Goal: Information Seeking & Learning: Learn about a topic

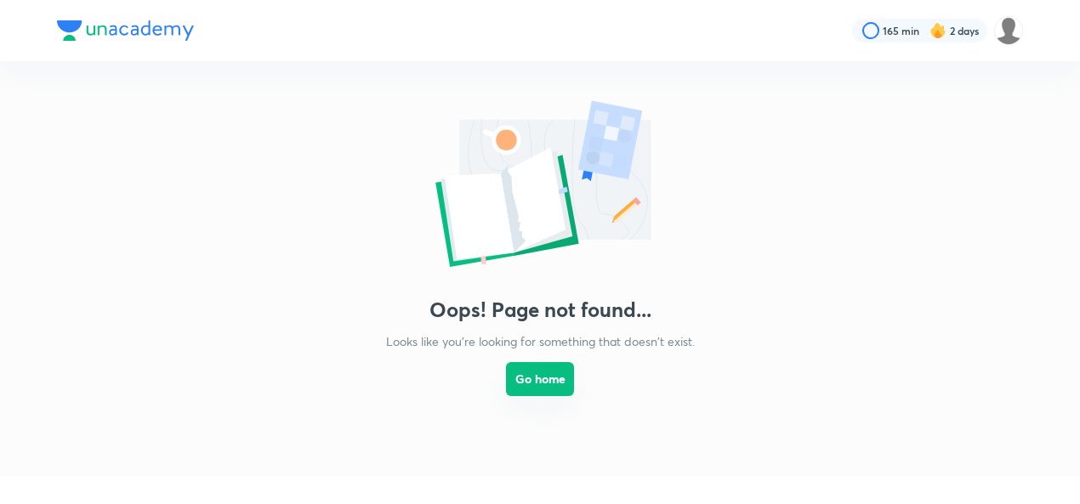
click at [537, 378] on button "Go home" at bounding box center [540, 379] width 68 height 34
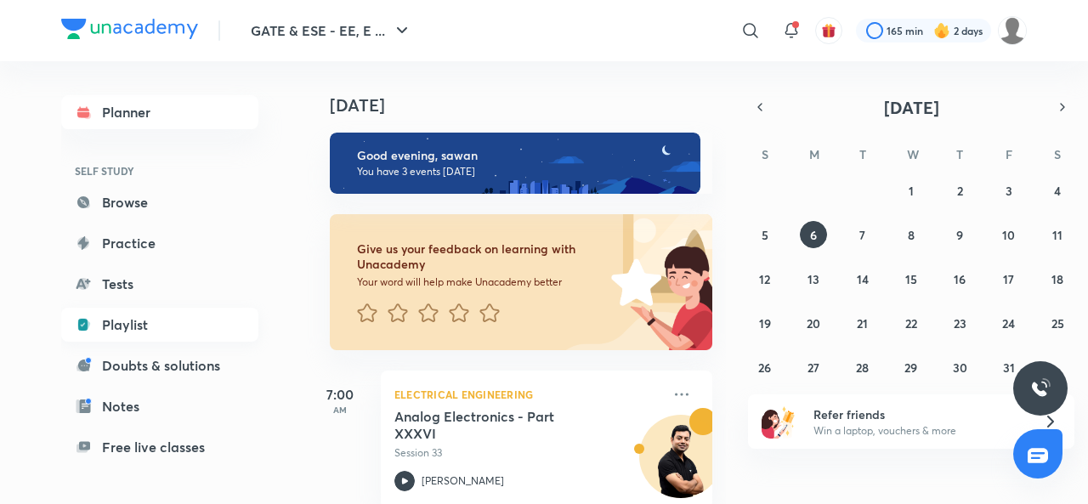
click at [122, 326] on link "Playlist" at bounding box center [159, 325] width 197 height 34
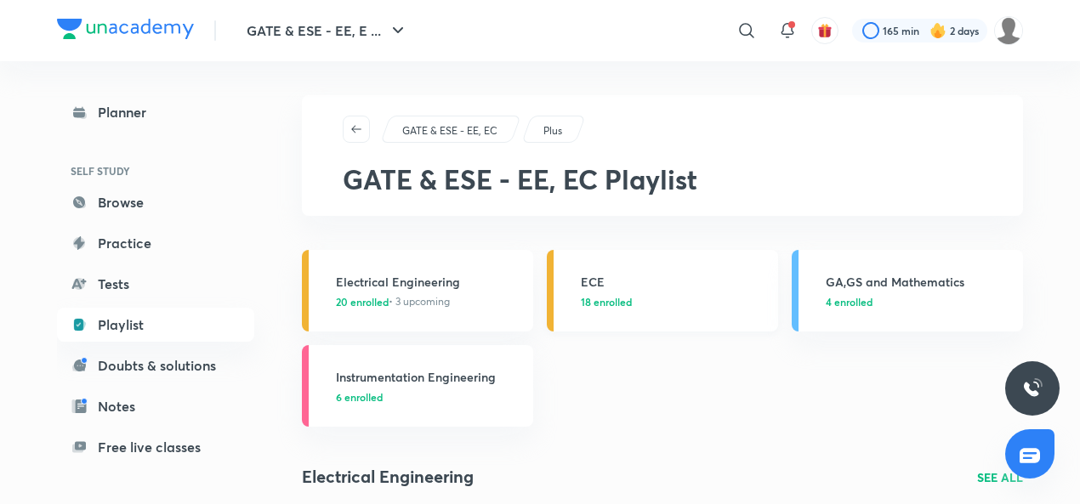
click at [592, 269] on link "ECE 18 enrolled" at bounding box center [662, 291] width 231 height 82
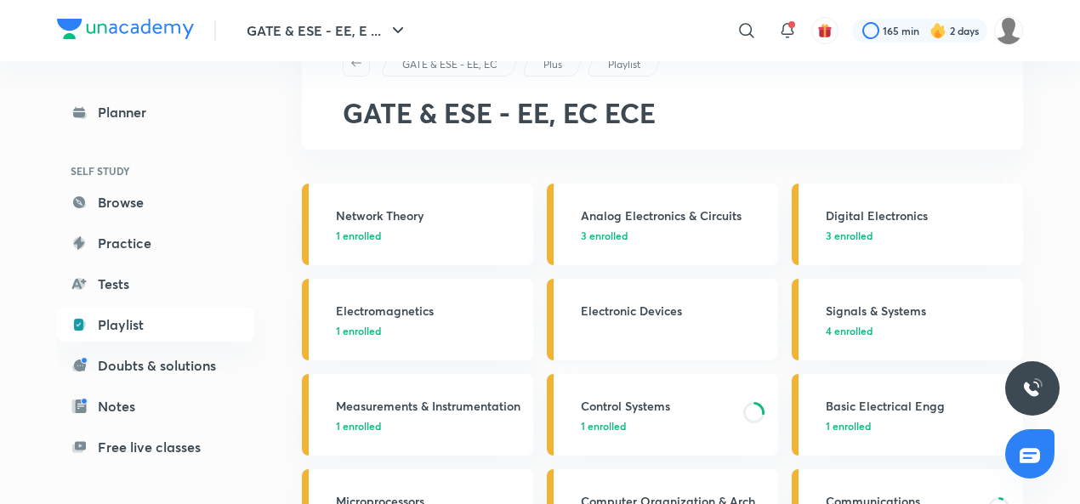
scroll to position [119, 0]
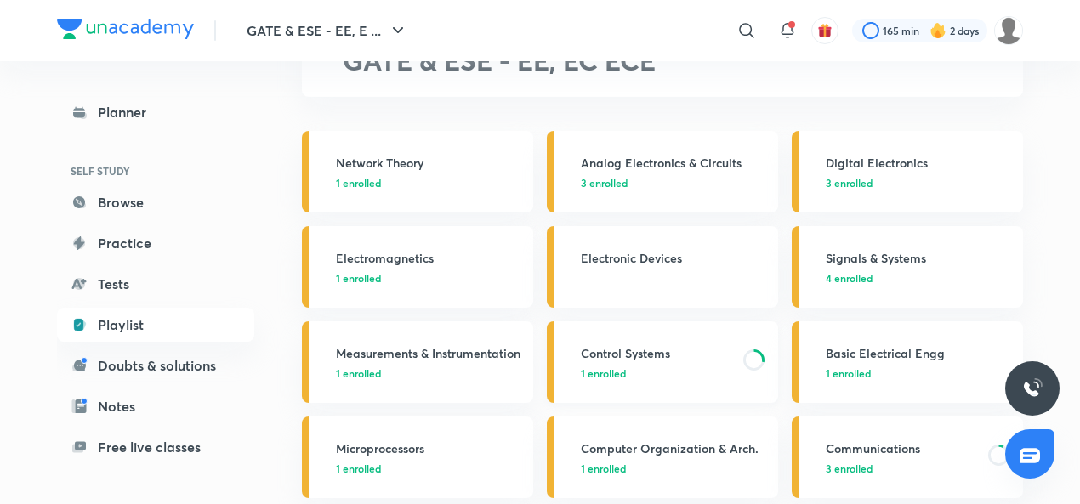
click at [626, 352] on h3 "Control Systems" at bounding box center [657, 353] width 152 height 18
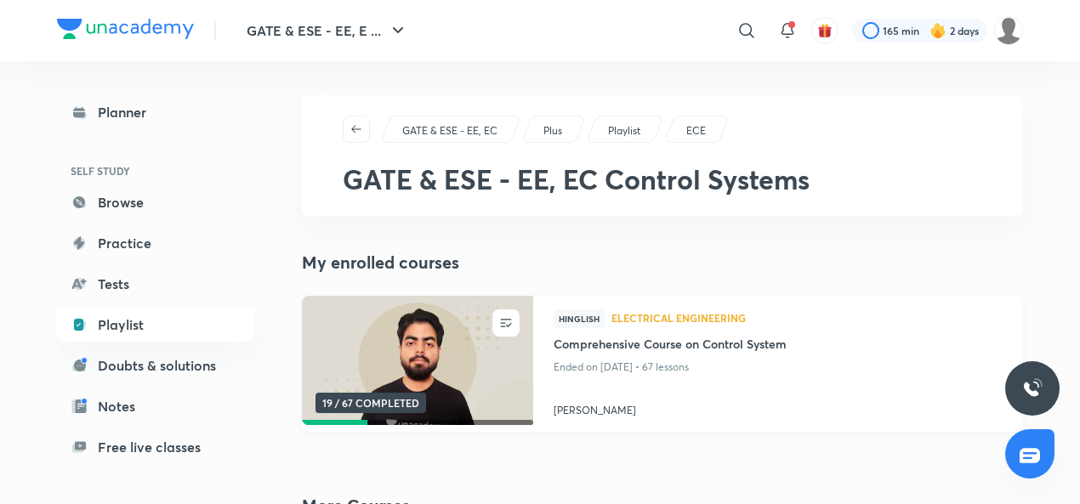
click at [571, 407] on h4 "[PERSON_NAME]" at bounding box center [778, 407] width 449 height 22
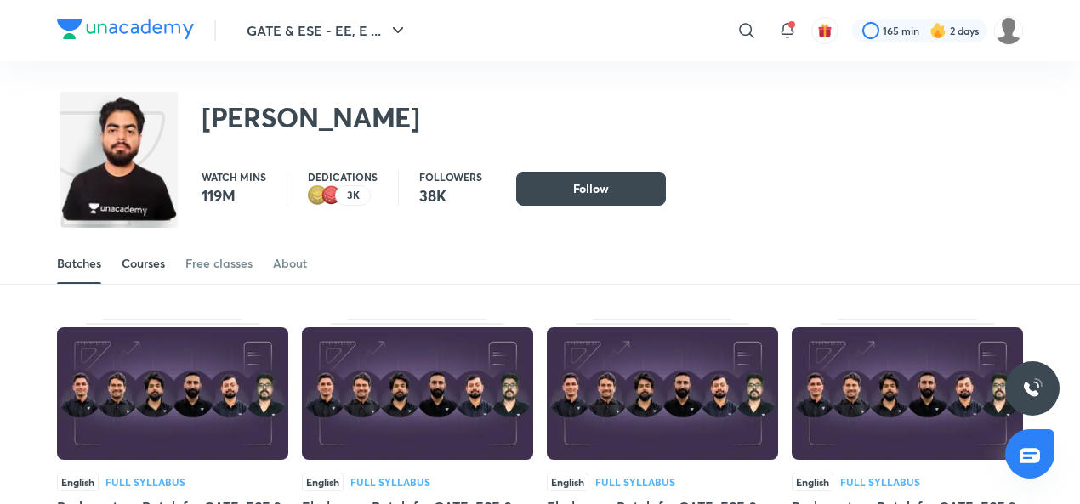
click at [139, 259] on div "Courses" at bounding box center [143, 263] width 43 height 17
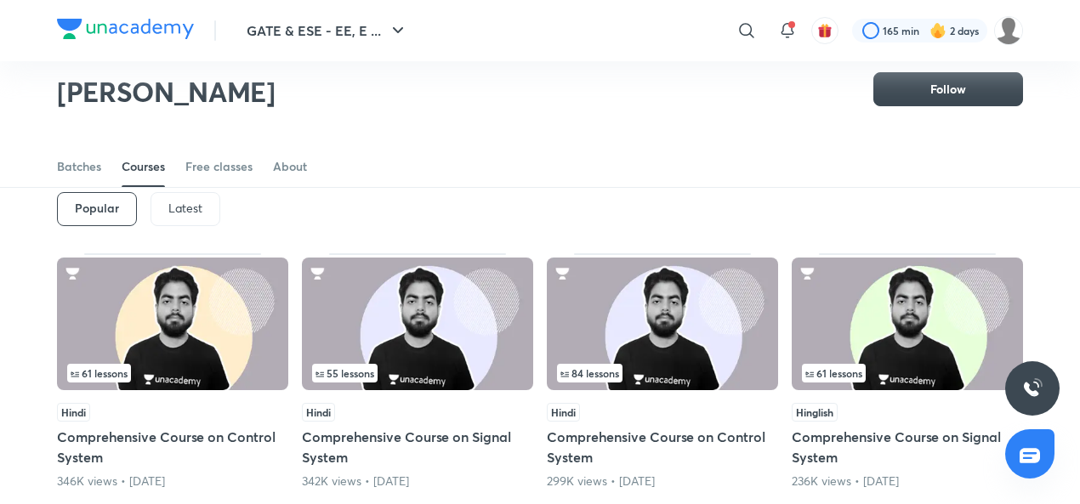
scroll to position [20, 0]
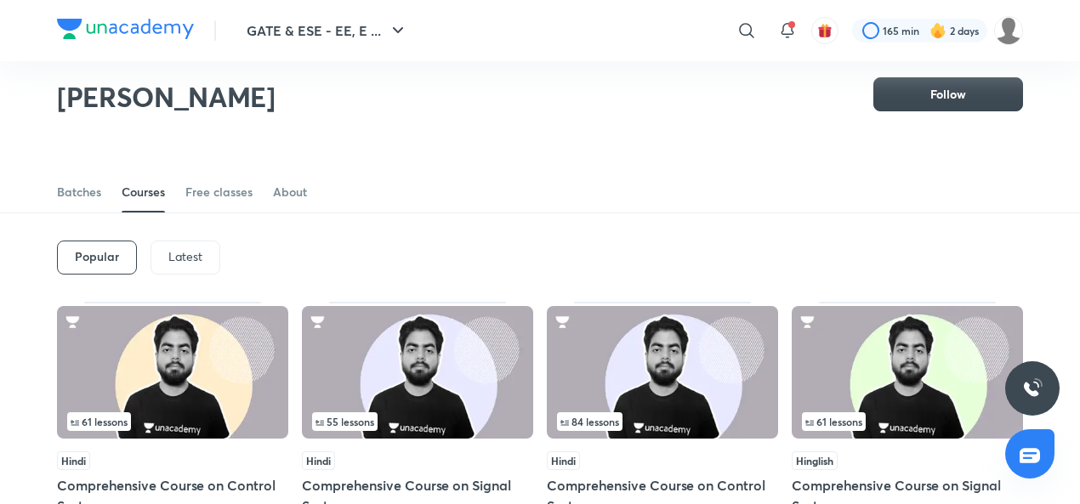
click at [206, 246] on div "Latest" at bounding box center [186, 258] width 70 height 34
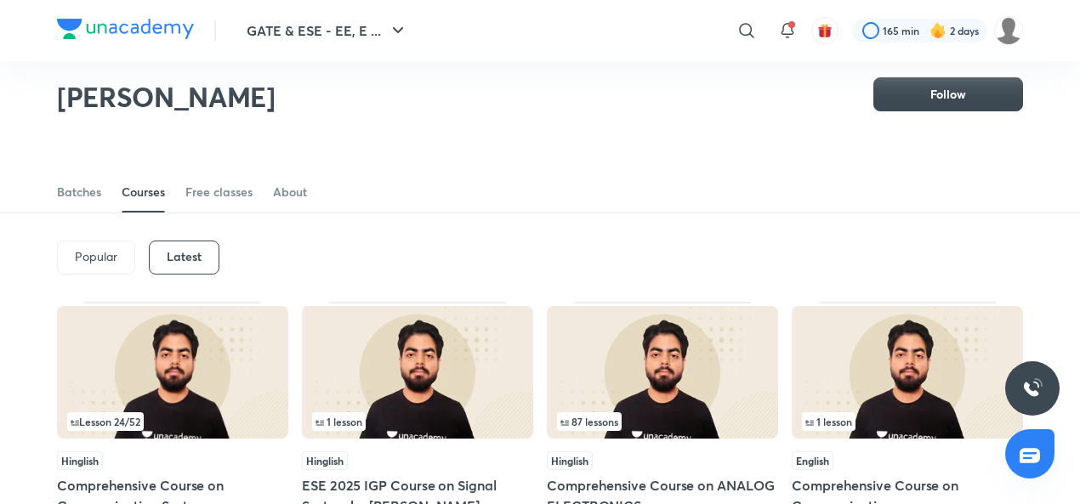
click at [184, 380] on img at bounding box center [172, 372] width 231 height 133
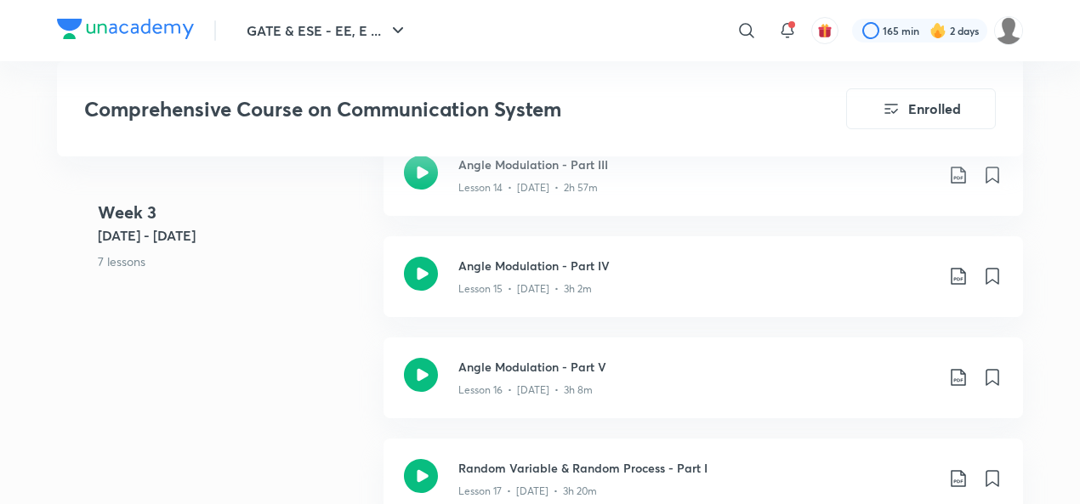
scroll to position [2434, 0]
click at [418, 372] on icon at bounding box center [421, 373] width 34 height 34
